Goal: Use online tool/utility: Use online tool/utility

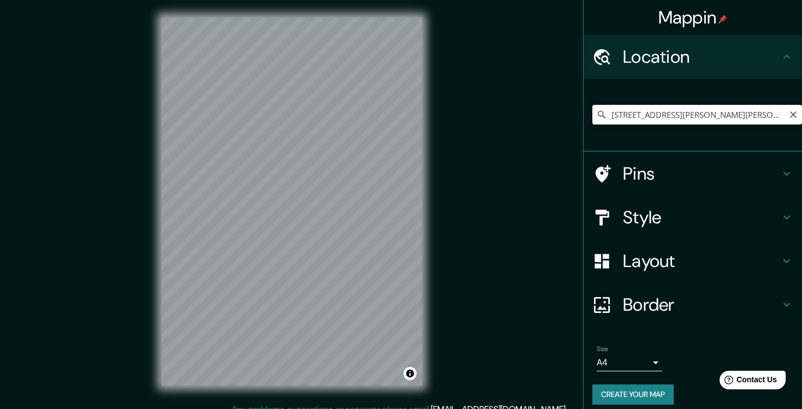
click at [653, 114] on input "[STREET_ADDRESS][PERSON_NAME][PERSON_NAME][PERSON_NAME]" at bounding box center [697, 115] width 210 height 20
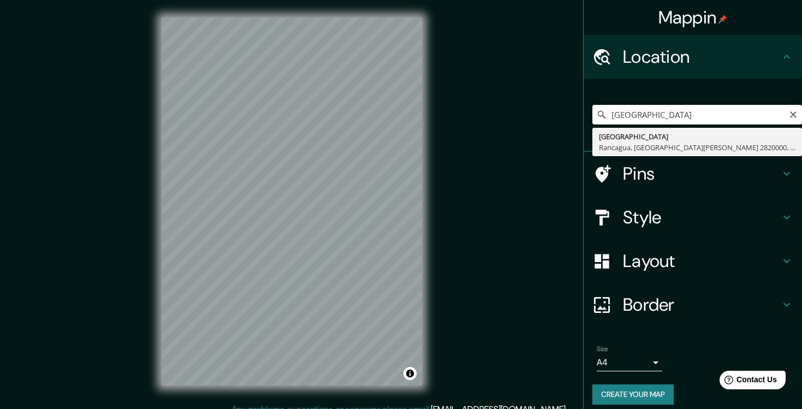
click at [667, 115] on input "[GEOGRAPHIC_DATA]" at bounding box center [697, 115] width 210 height 20
paste input "Pl. de [GEOGRAPHIC_DATA], s/n, [GEOGRAPHIC_DATA]"
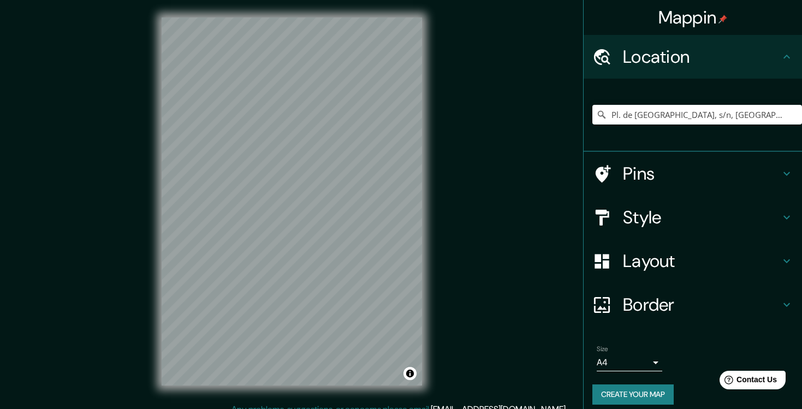
click at [347, 0] on html "Mappin Location [GEOGRAPHIC_DATA], s/n, 11010 [GEOGRAPHIC_DATA] [GEOGRAPHIC_DAT…" at bounding box center [401, 204] width 802 height 409
click at [51, 190] on div "Mappin Location [GEOGRAPHIC_DATA], s/n, 11010 [GEOGRAPHIC_DATA] [GEOGRAPHIC_DAT…" at bounding box center [401, 210] width 802 height 420
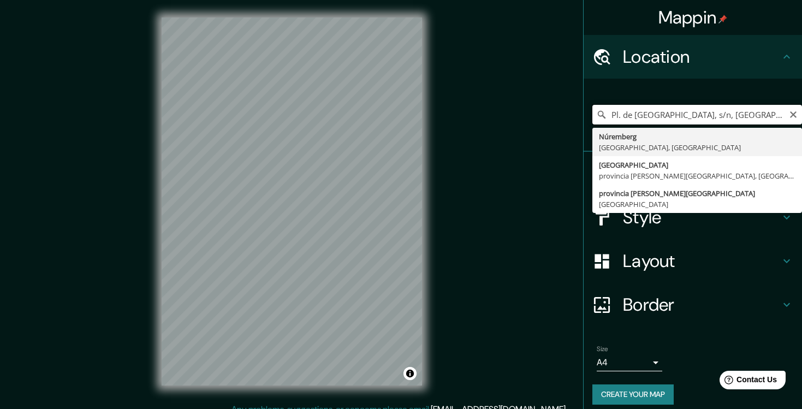
click at [665, 114] on input "Pl. de [GEOGRAPHIC_DATA], s/n, [GEOGRAPHIC_DATA]" at bounding box center [697, 115] width 210 height 20
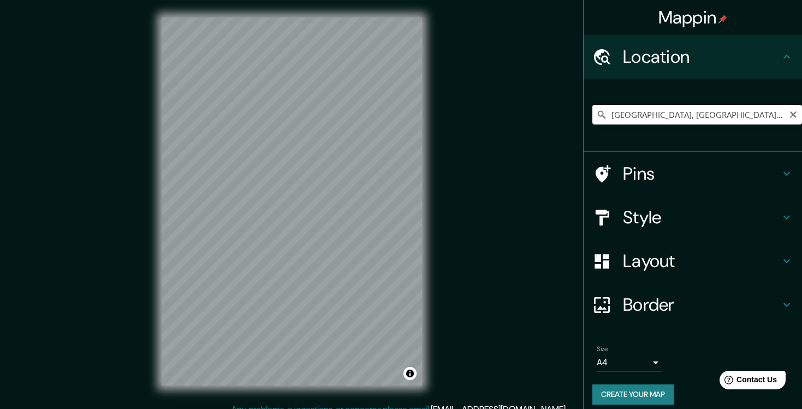
click at [644, 120] on input "[GEOGRAPHIC_DATA], [GEOGRAPHIC_DATA][PERSON_NAME], [GEOGRAPHIC_DATA]" at bounding box center [697, 115] width 210 height 20
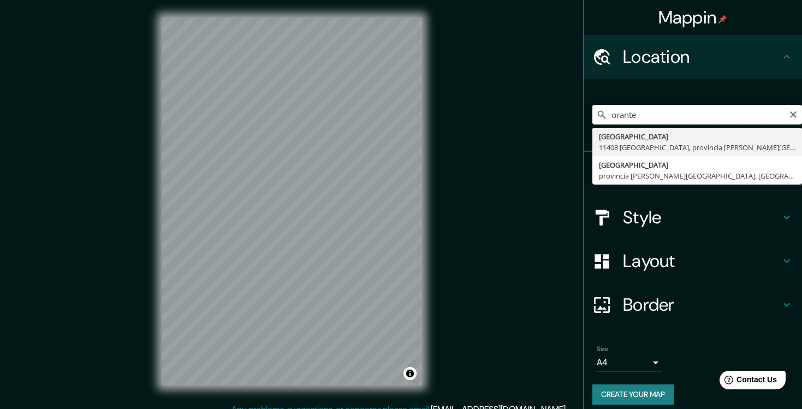
type input "[PERSON_NAME]"
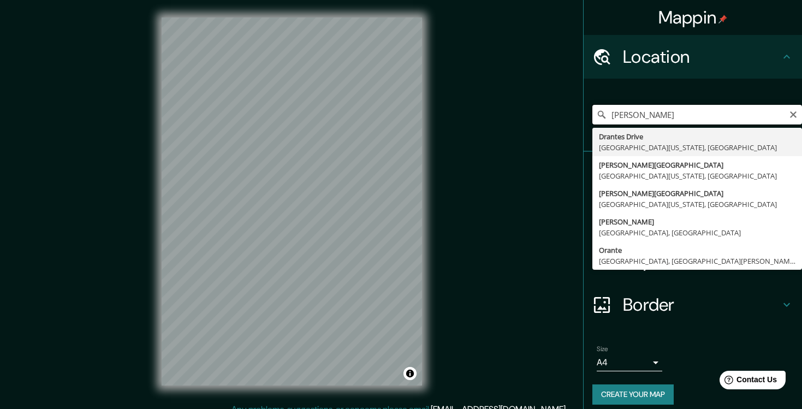
click at [669, 123] on input "[PERSON_NAME]" at bounding box center [697, 115] width 210 height 20
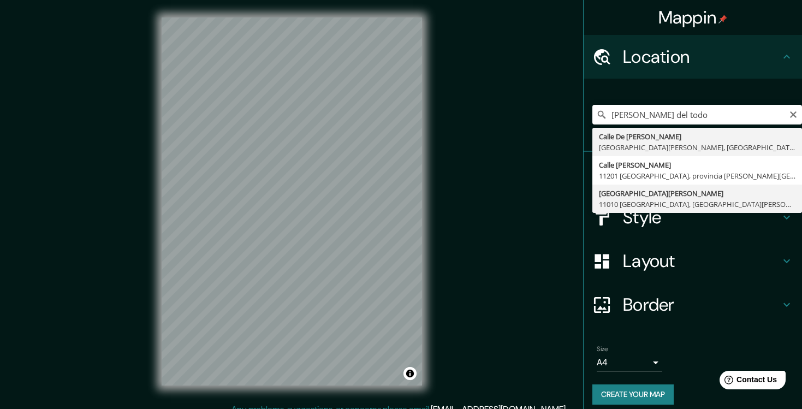
type input "[GEOGRAPHIC_DATA][PERSON_NAME], [GEOGRAPHIC_DATA][PERSON_NAME], [GEOGRAPHIC_DAT…"
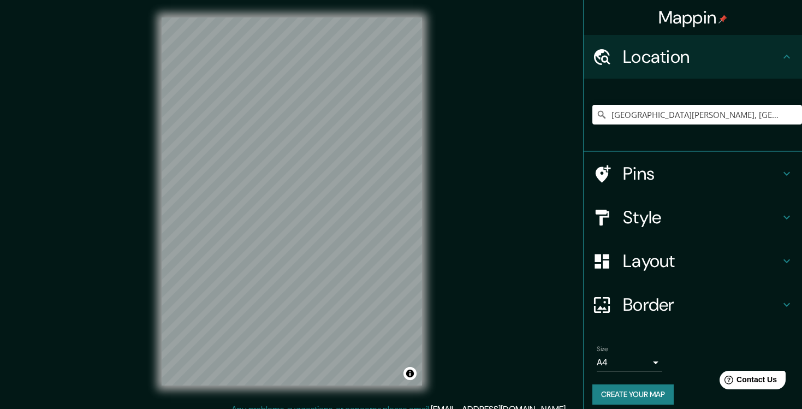
click at [430, 380] on div "© Mapbox © OpenStreetMap Improve this map © Maxar" at bounding box center [291, 201] width 295 height 403
